Goal: Task Accomplishment & Management: Manage account settings

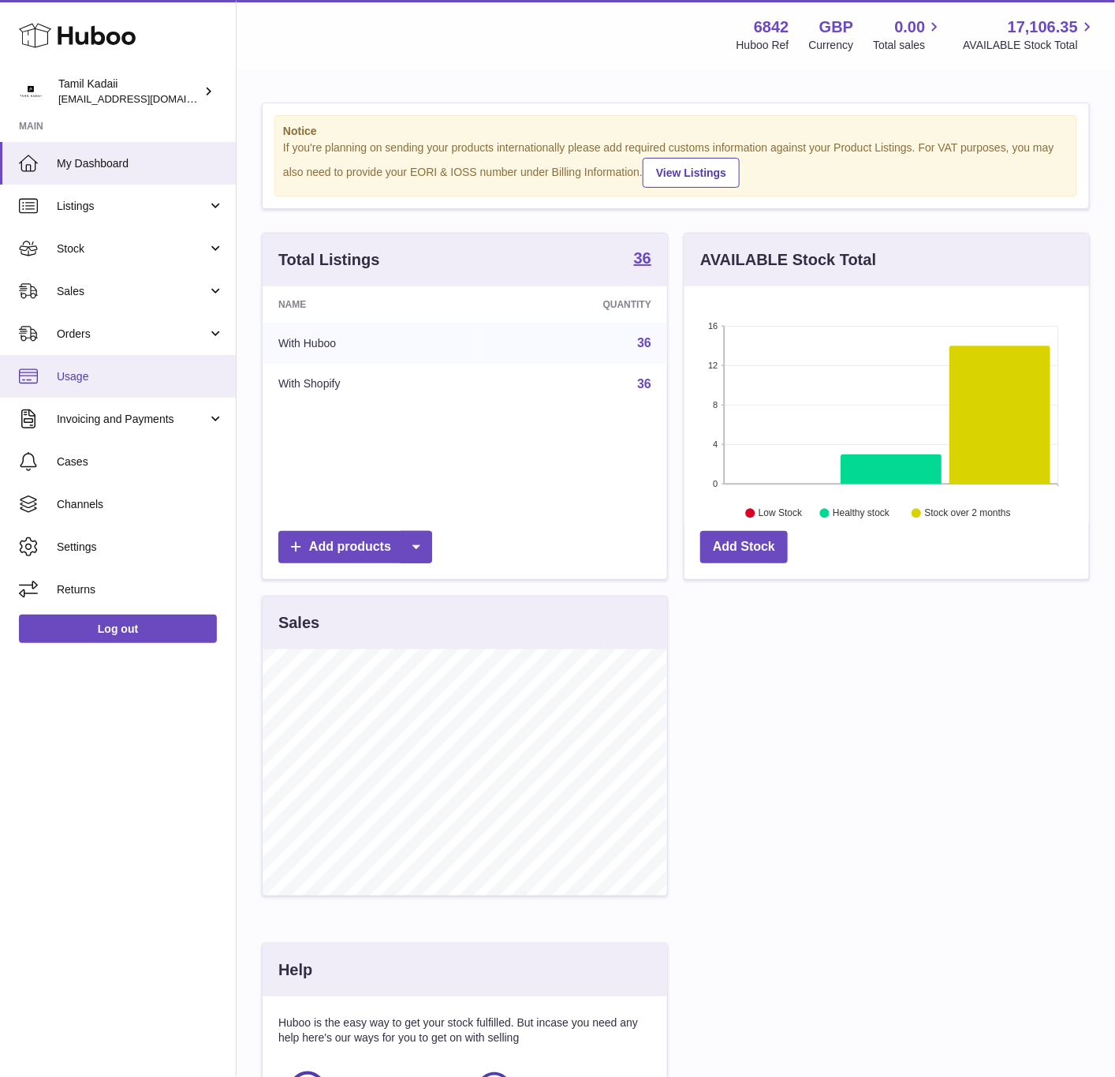
scroll to position [246, 403]
click at [142, 500] on span "Channels" at bounding box center [140, 504] width 167 height 15
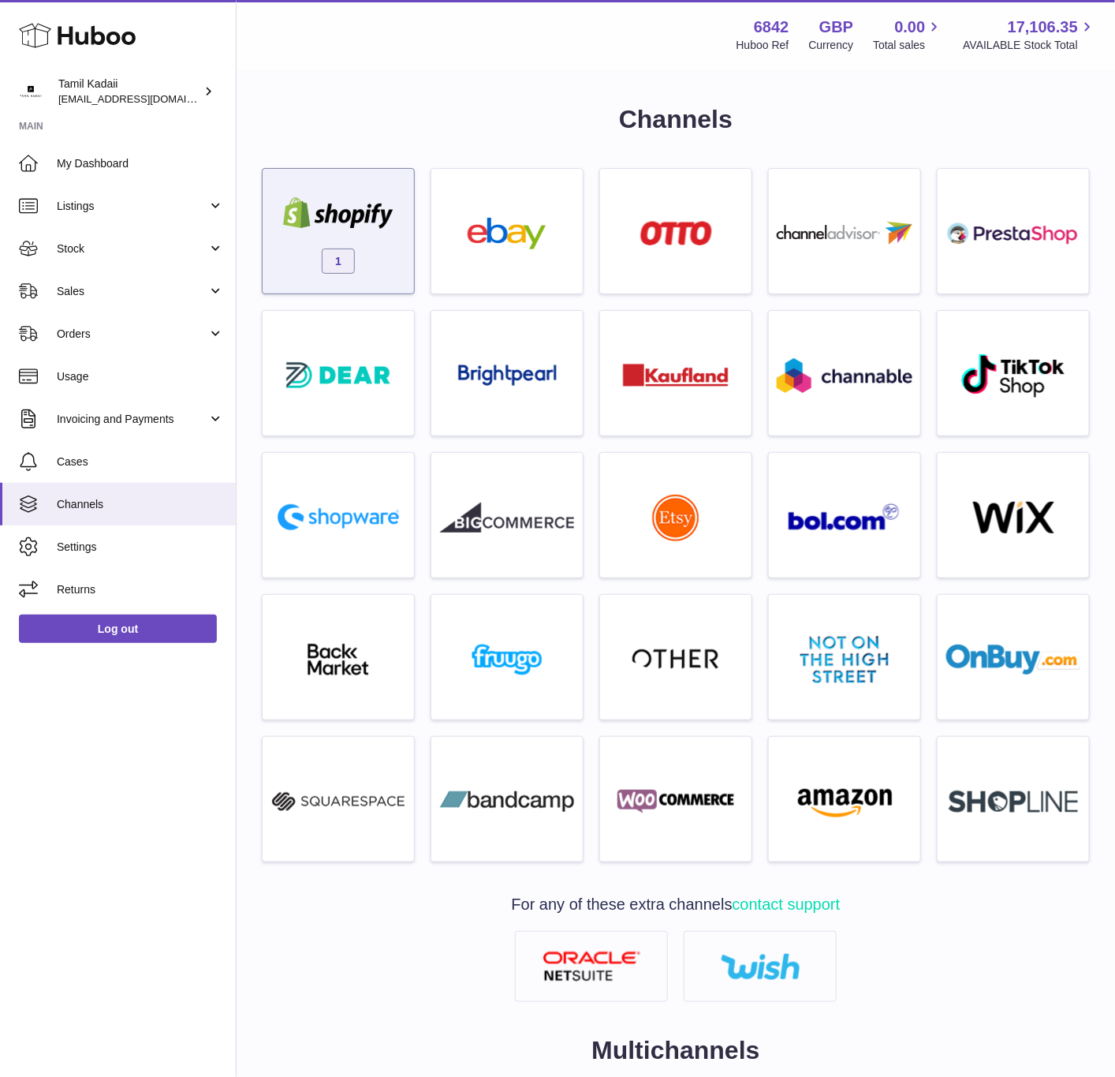
click at [353, 244] on div "1" at bounding box center [339, 235] width 136 height 101
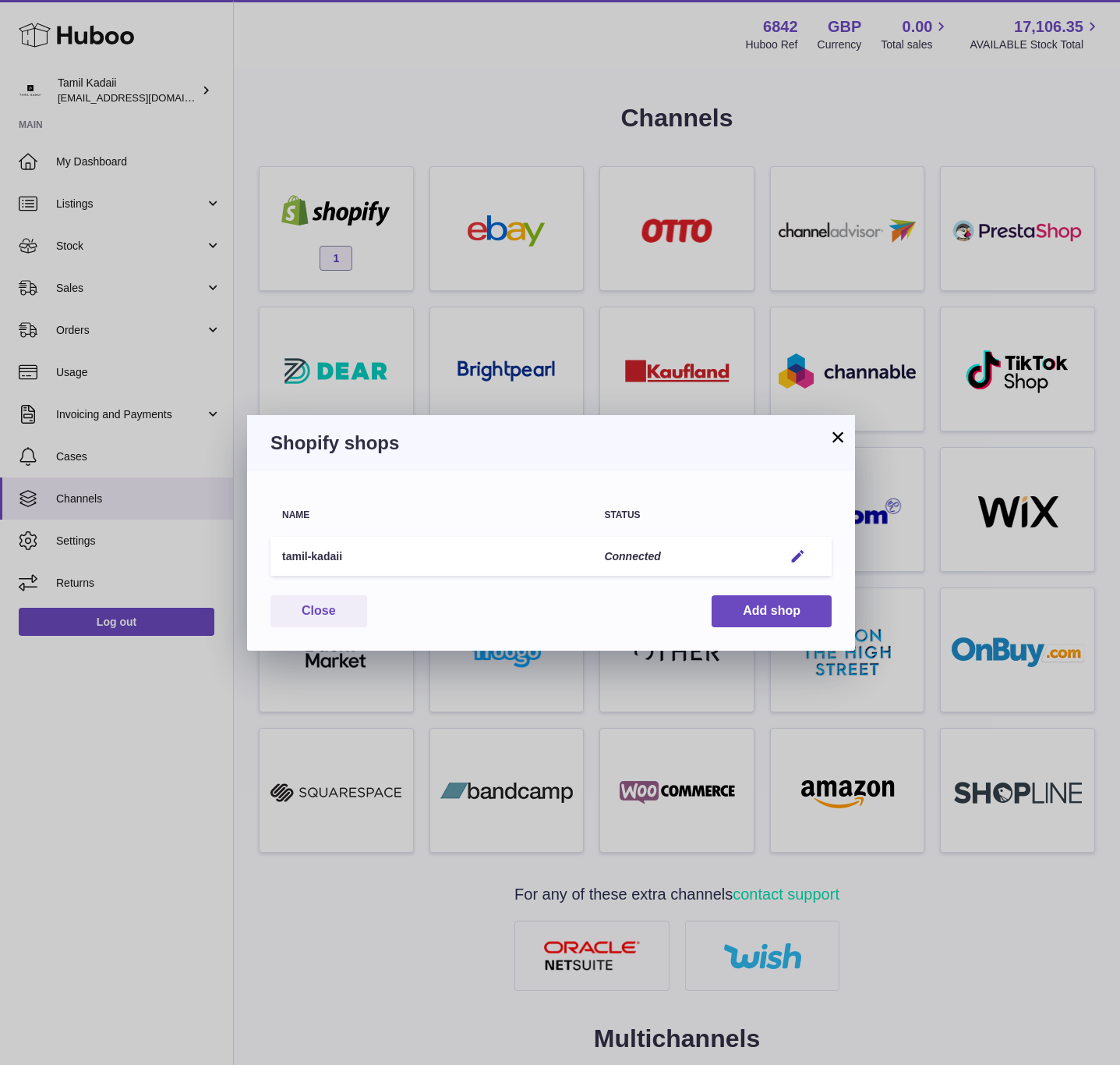
click at [792, 544] on td "Edit" at bounding box center [802, 557] width 60 height 40
click at [791, 550] on em "button" at bounding box center [798, 556] width 17 height 17
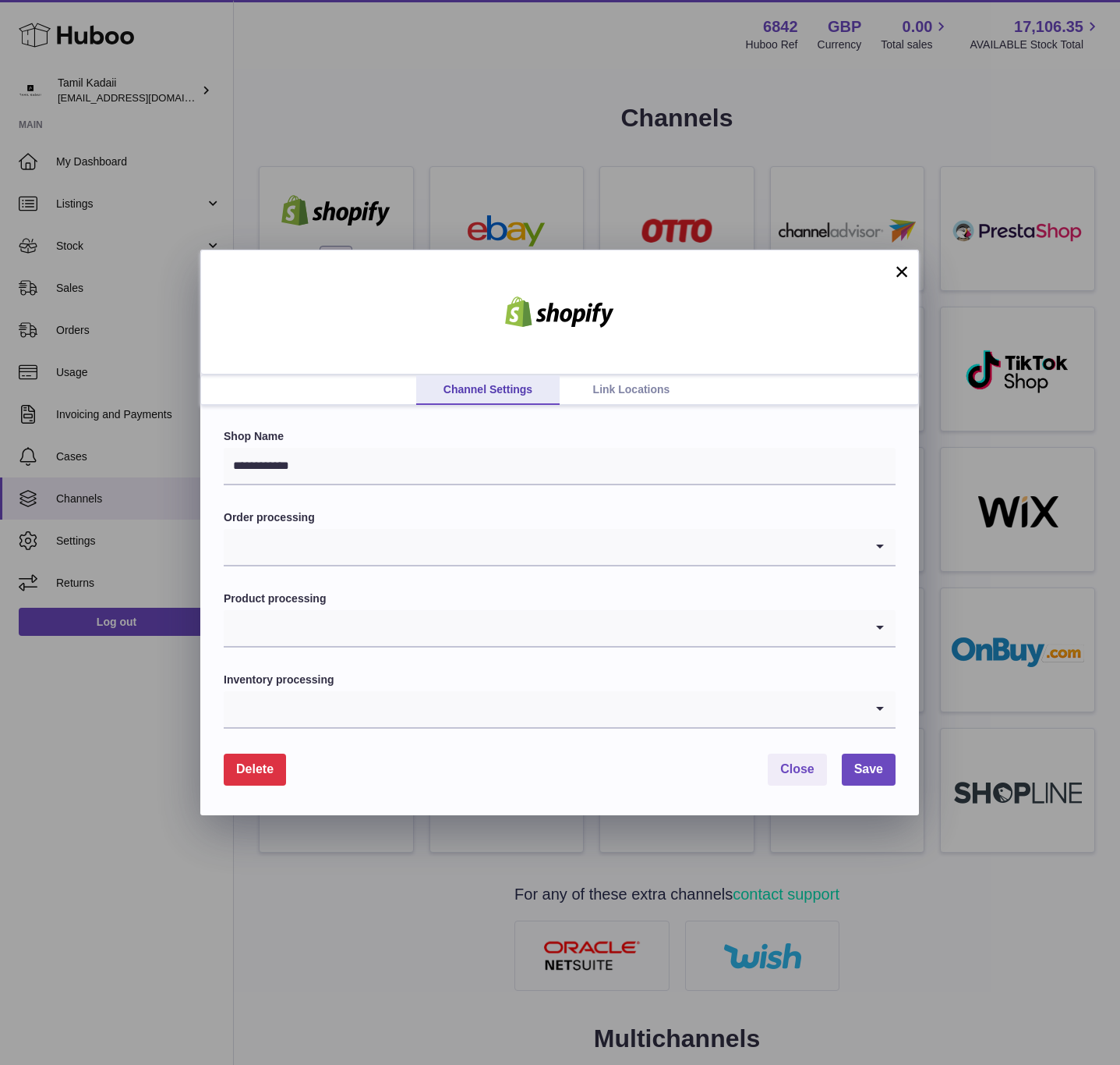
click at [589, 400] on link "Link Locations" at bounding box center [631, 390] width 143 height 30
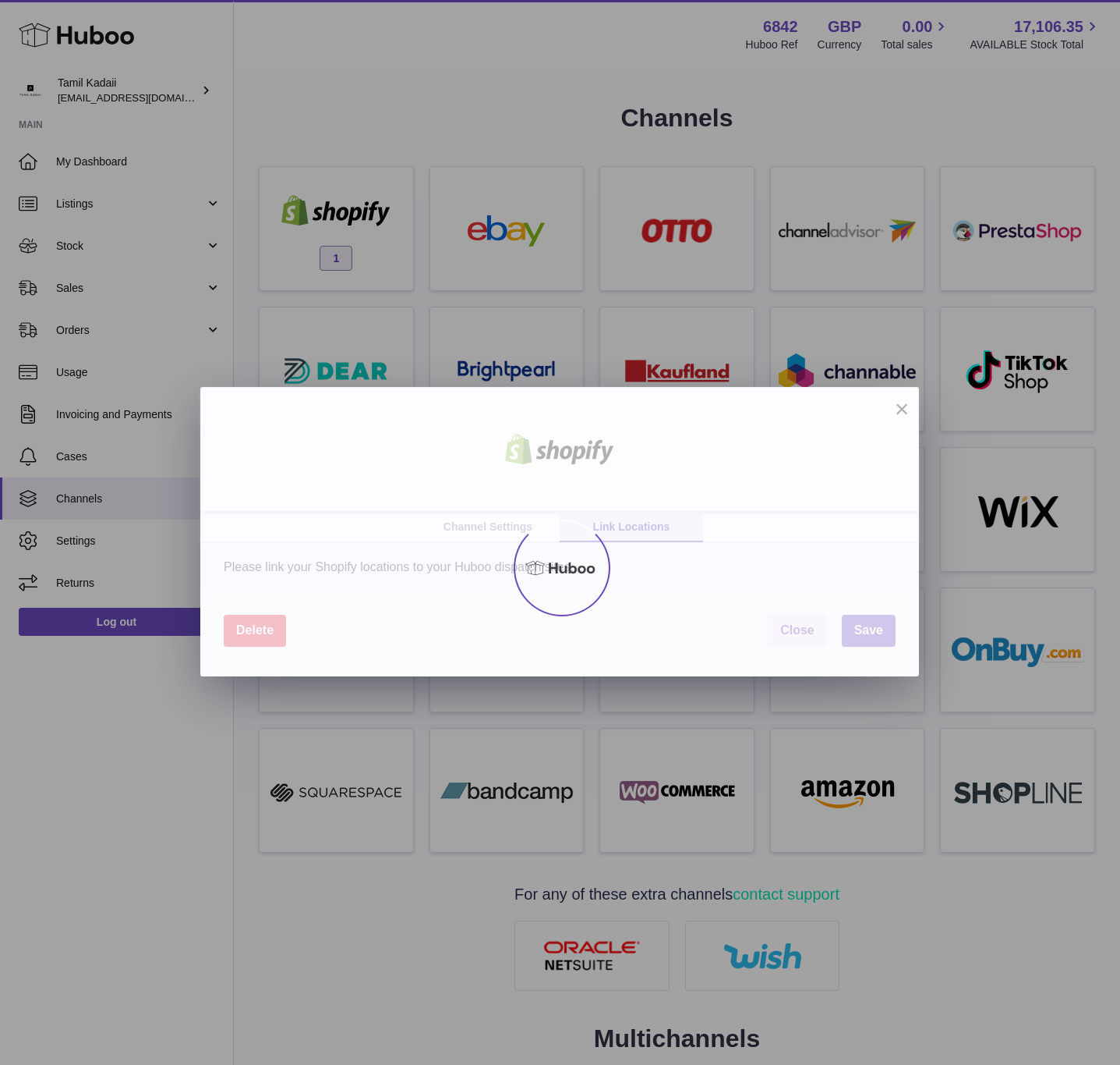
click at [614, 394] on div at bounding box center [560, 568] width 1120 height 995
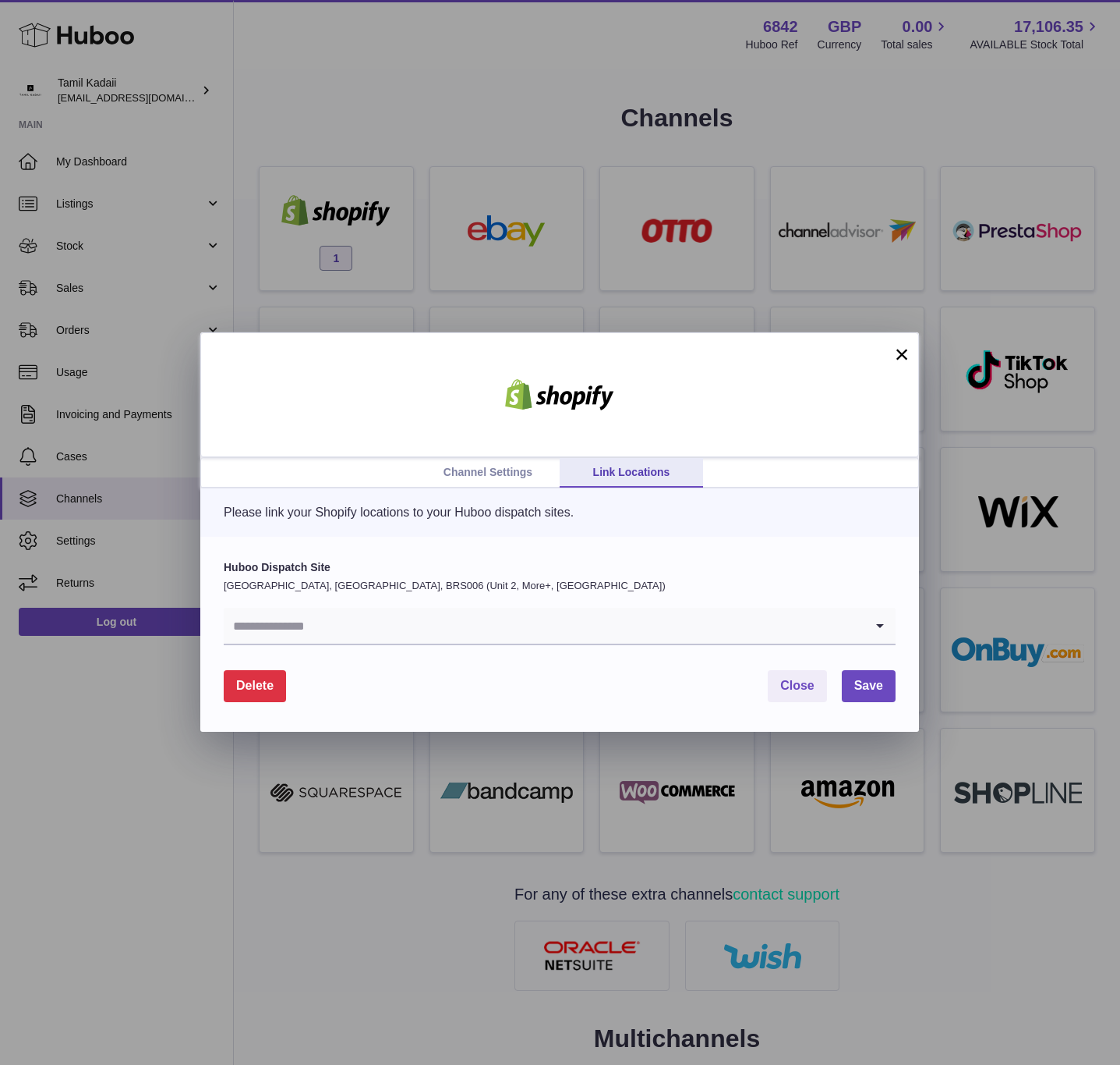
click at [704, 606] on div "Huboo Dispatch Site [GEOGRAPHIC_DATA], [GEOGRAPHIC_DATA], BRS006 (Unit 2, More+…" at bounding box center [560, 602] width 672 height 85
click at [702, 615] on input "Search for option" at bounding box center [544, 625] width 641 height 36
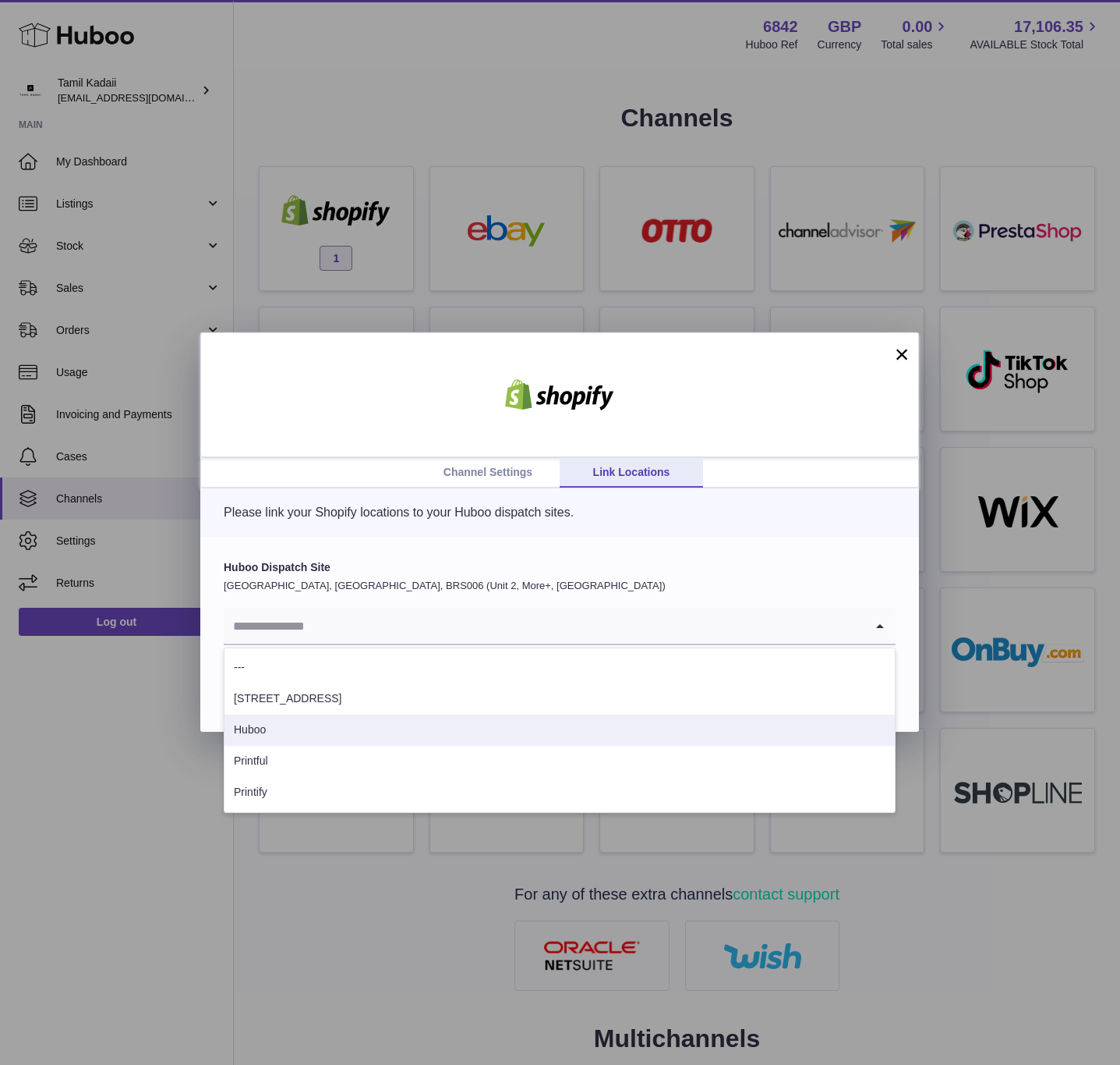
click at [441, 733] on li "Huboo" at bounding box center [560, 730] width 670 height 32
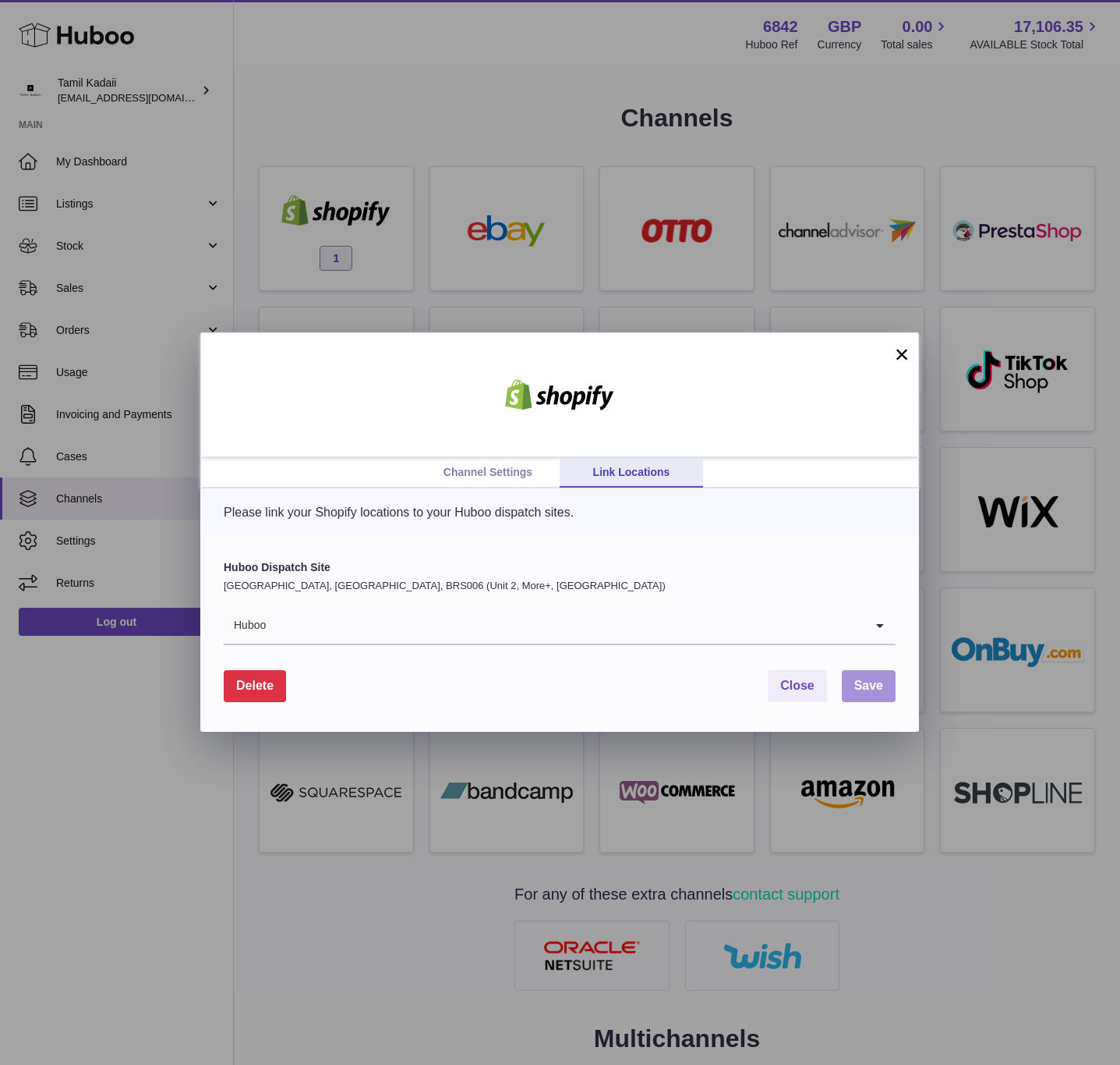
click at [892, 678] on button "Save" at bounding box center [869, 686] width 53 height 32
